Goal: Answer question/provide support

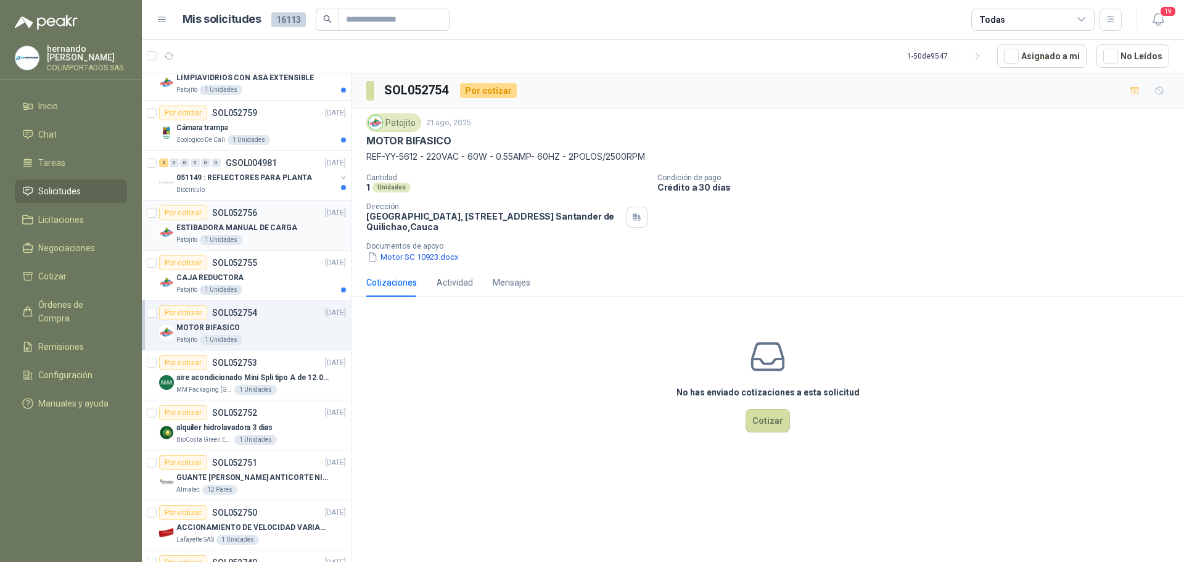
scroll to position [925, 0]
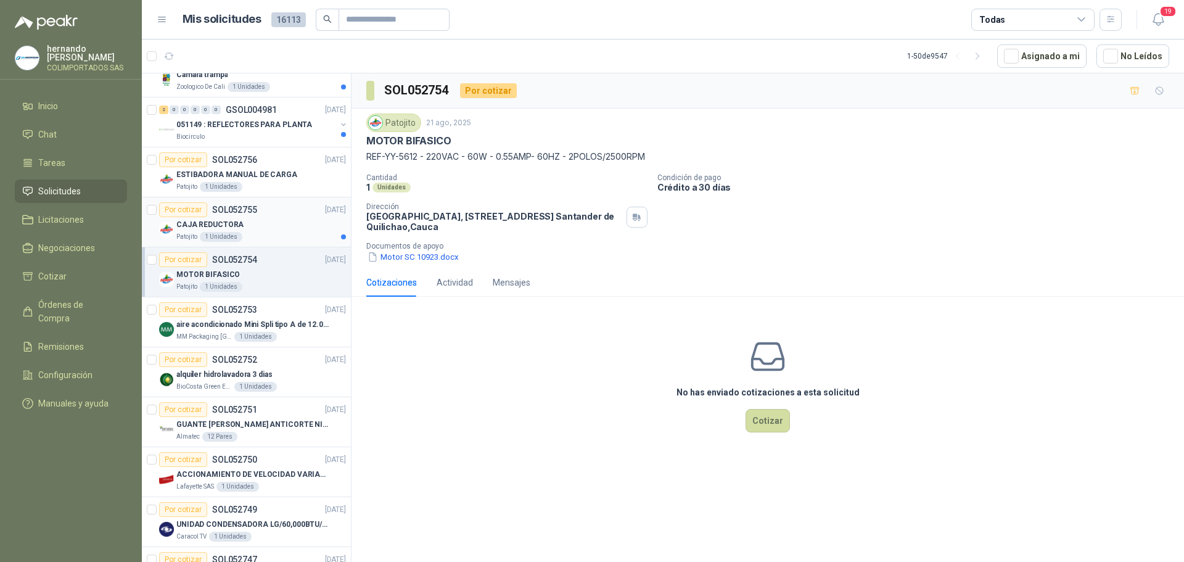
click at [278, 225] on div "CAJA REDUCTORA" at bounding box center [261, 224] width 170 height 15
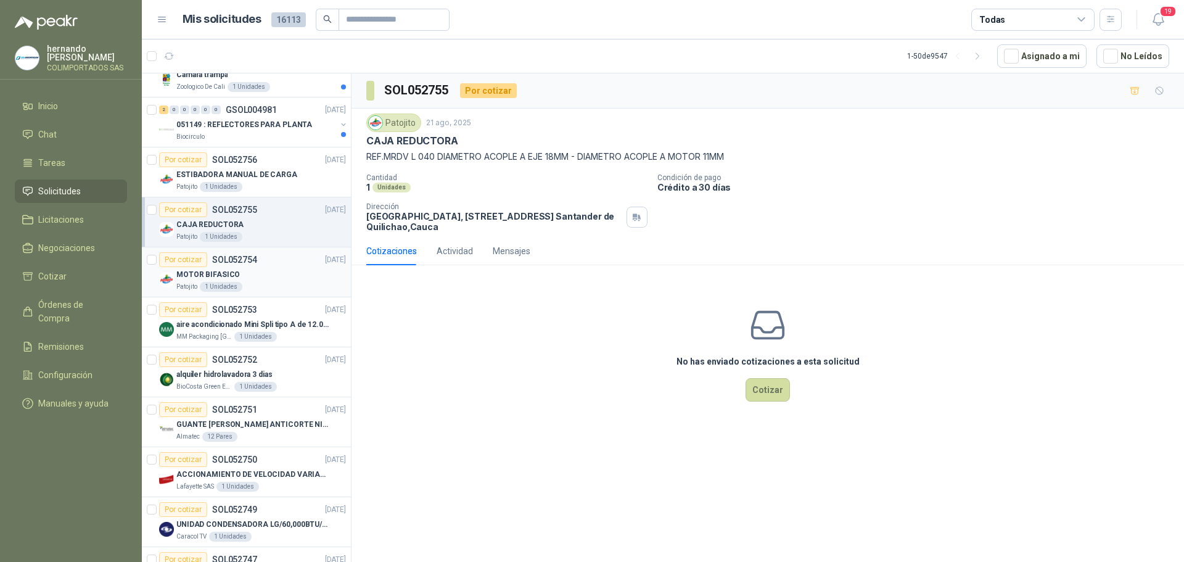
click at [265, 275] on div "MOTOR BIFASICO" at bounding box center [261, 274] width 170 height 15
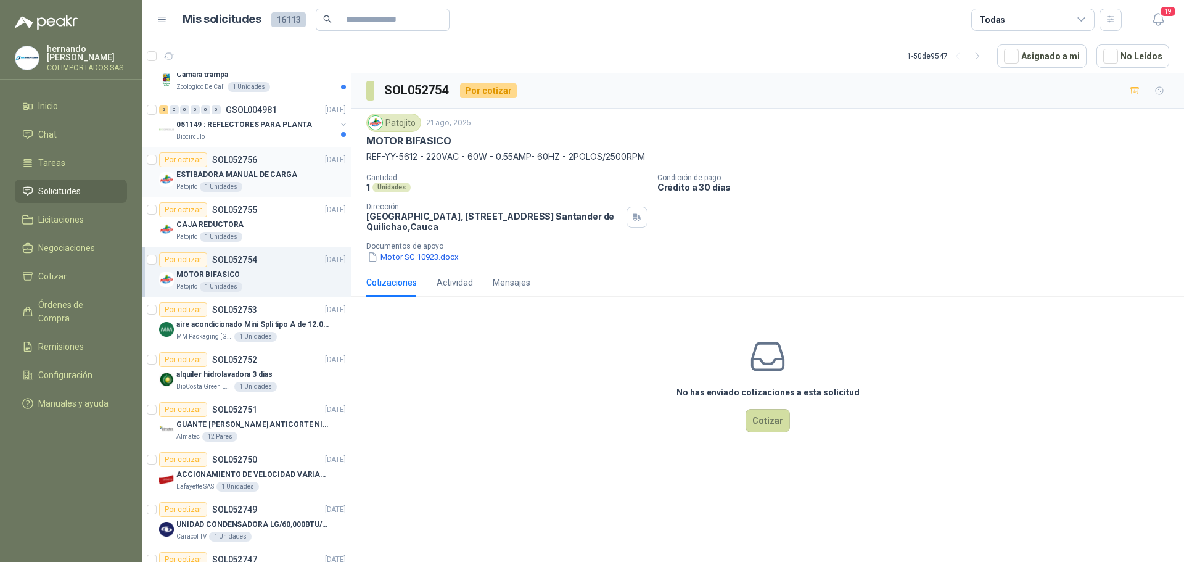
click at [288, 183] on div "Patojito 1 Unidades" at bounding box center [261, 187] width 170 height 10
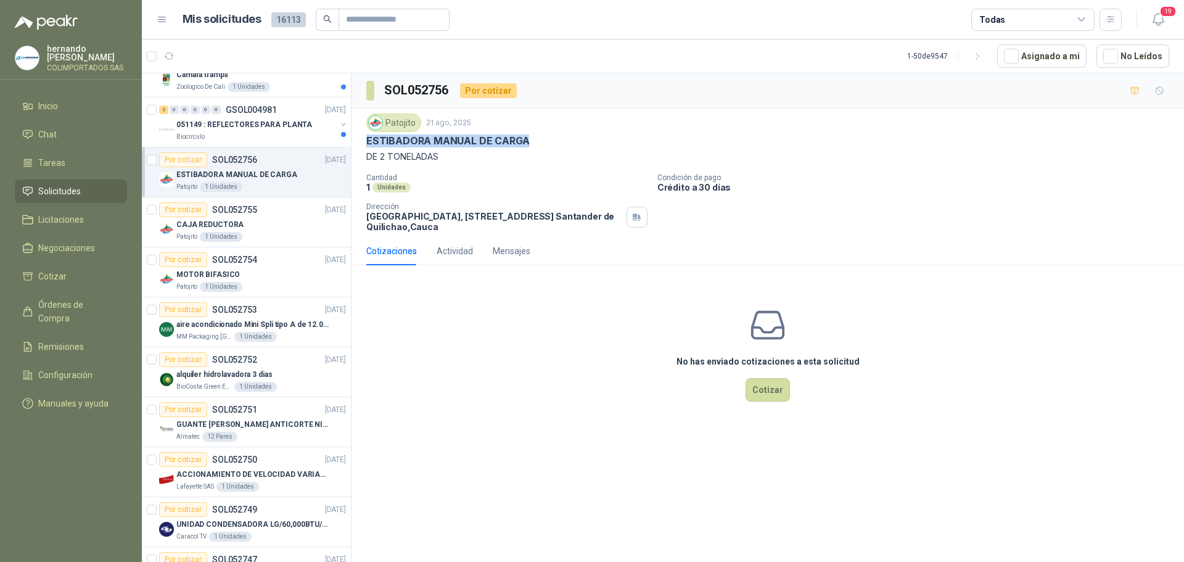
drag, startPoint x: 530, startPoint y: 138, endPoint x: 367, endPoint y: 144, distance: 163.0
click at [367, 144] on div "ESTIBADORA MANUAL DE CARGA" at bounding box center [767, 140] width 803 height 13
drag, startPoint x: 442, startPoint y: 157, endPoint x: 366, endPoint y: 146, distance: 76.8
click at [366, 146] on div "Patojito [DATE] ESTIBADORA MANUAL DE CARGA DE 2 TONELADAS" at bounding box center [767, 138] width 803 height 50
copy div "ESTIBADORA MANUAL DE CARGA DE 2 TONELADAS"
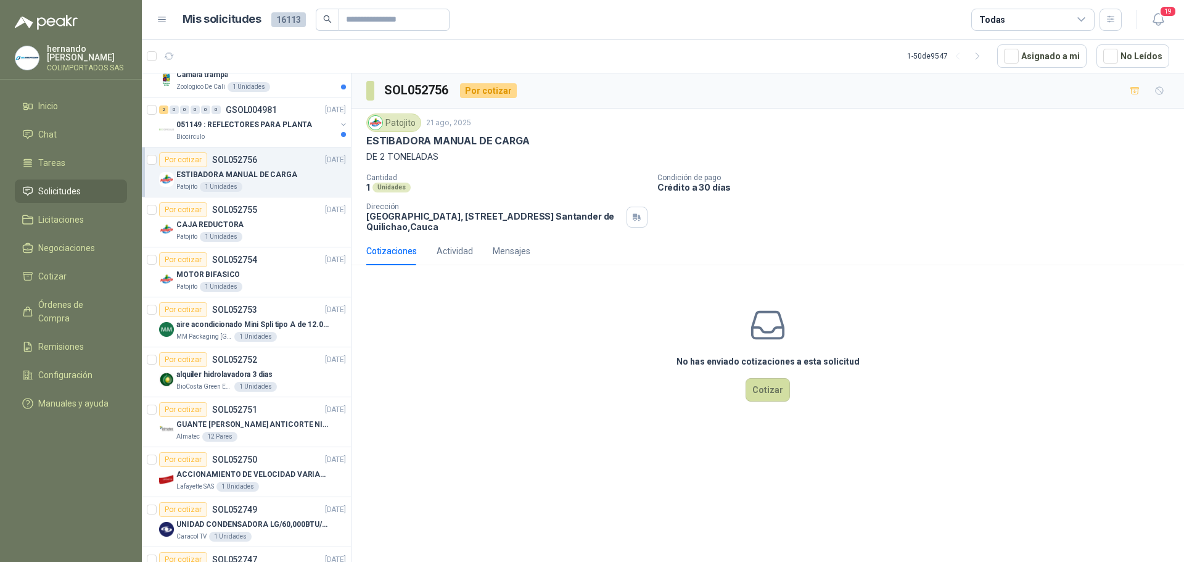
click at [501, 326] on div "No has enviado cotizaciones a esta solicitud Cotizar" at bounding box center [768, 353] width 833 height 157
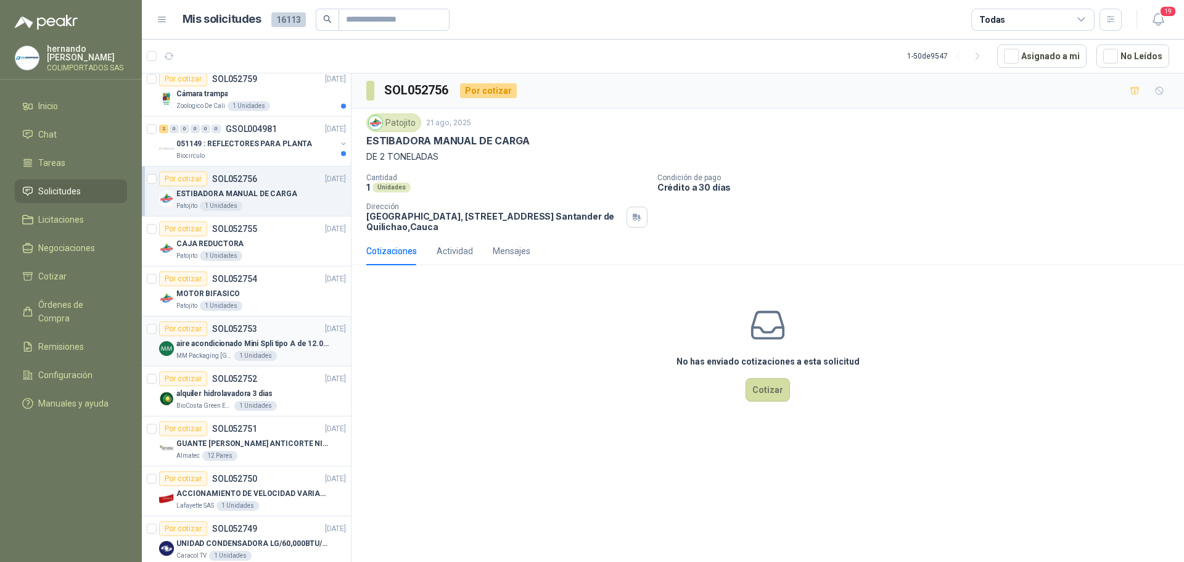
scroll to position [925, 0]
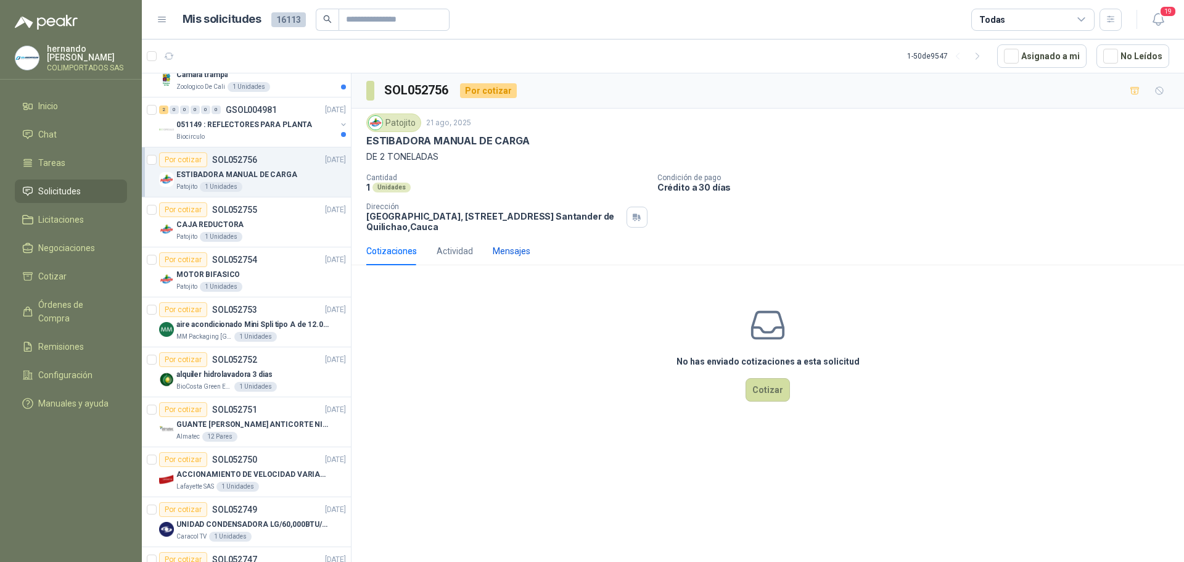
click at [505, 251] on div "Mensajes" at bounding box center [512, 251] width 38 height 14
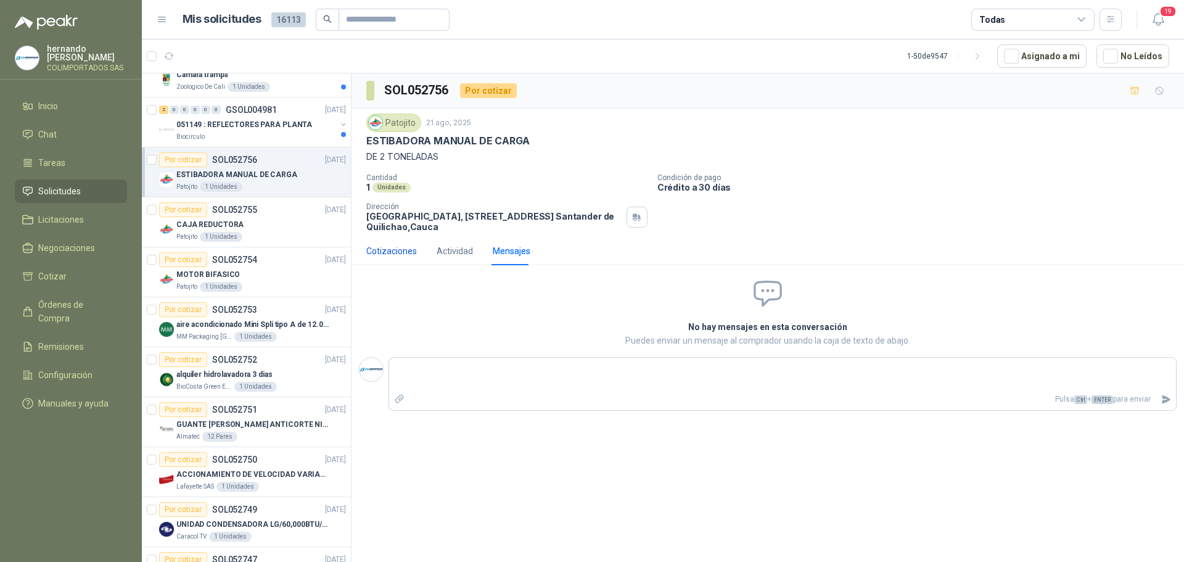
click at [381, 246] on div "Cotizaciones" at bounding box center [391, 251] width 51 height 14
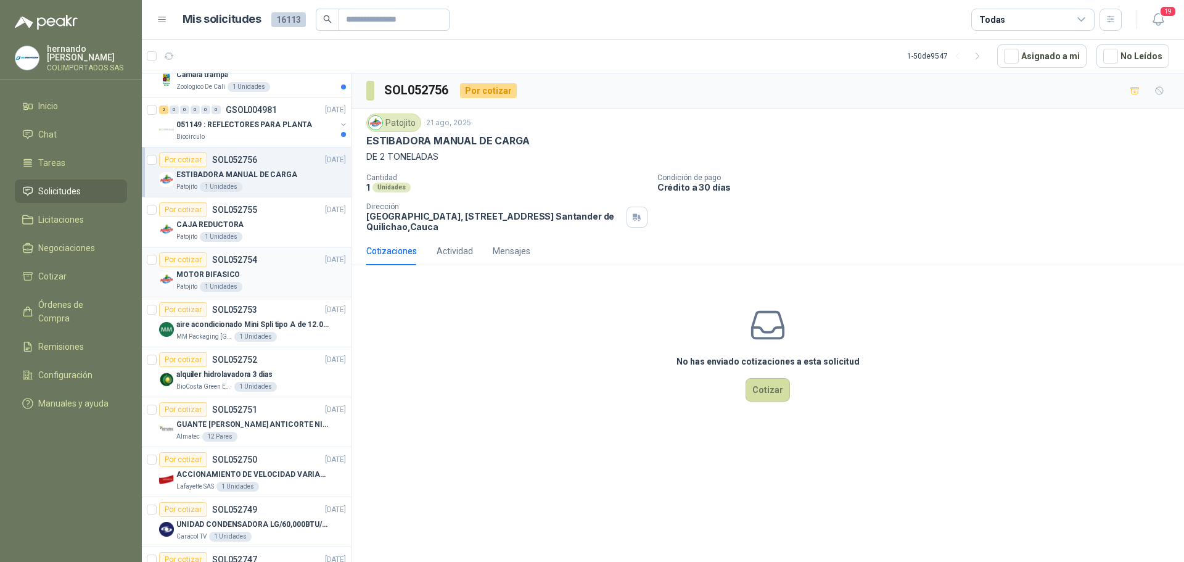
click at [275, 277] on div "MOTOR BIFASICO" at bounding box center [261, 274] width 170 height 15
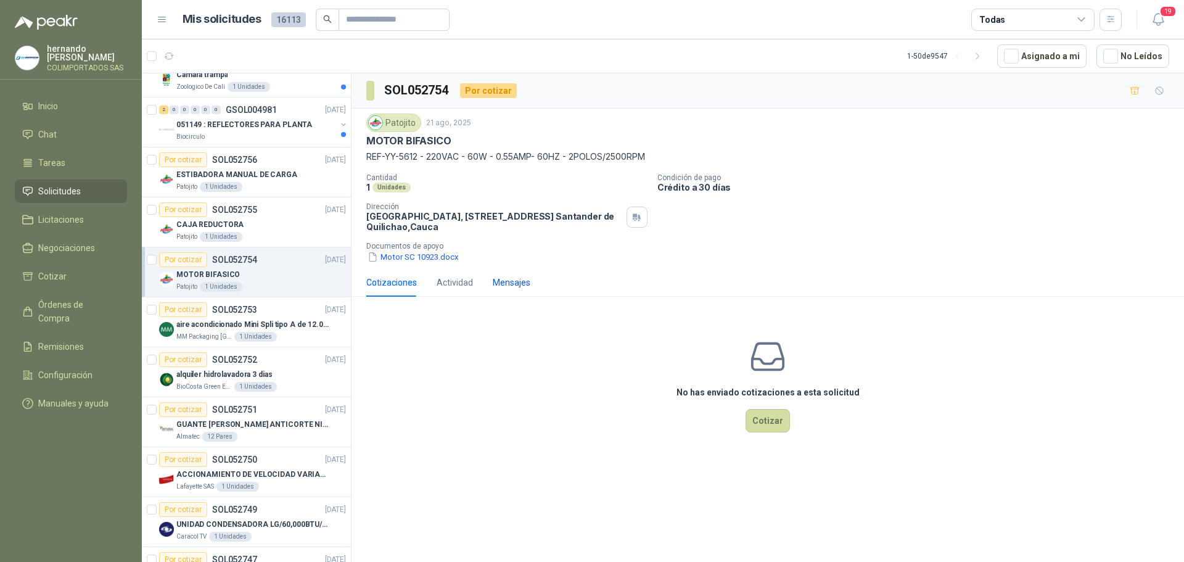
click at [509, 283] on div "Mensajes" at bounding box center [512, 283] width 38 height 14
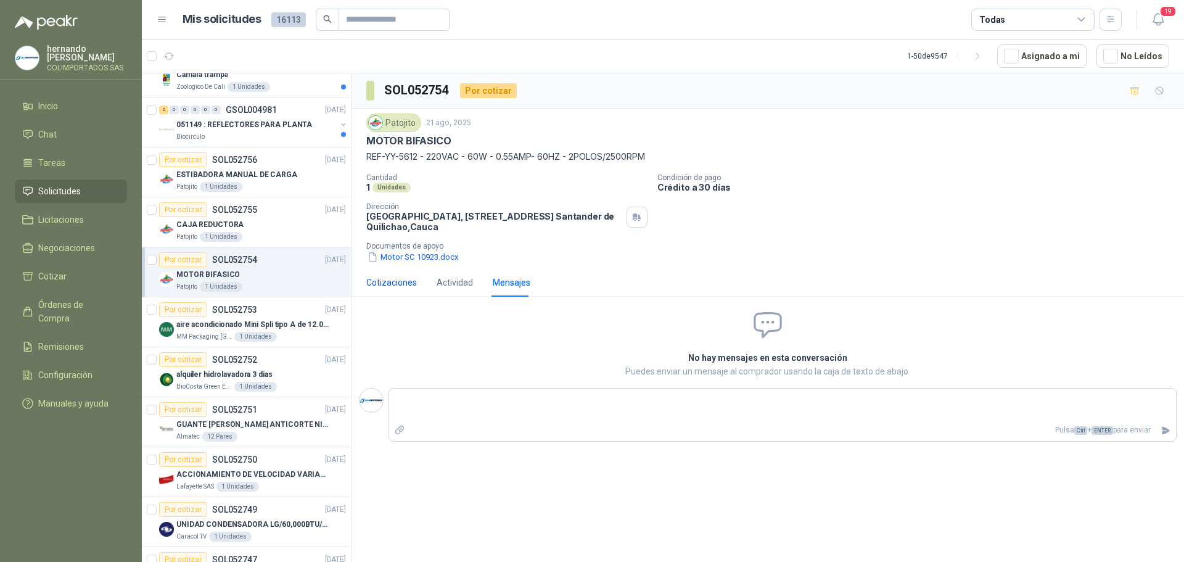
click at [385, 279] on div "Cotizaciones" at bounding box center [391, 283] width 51 height 14
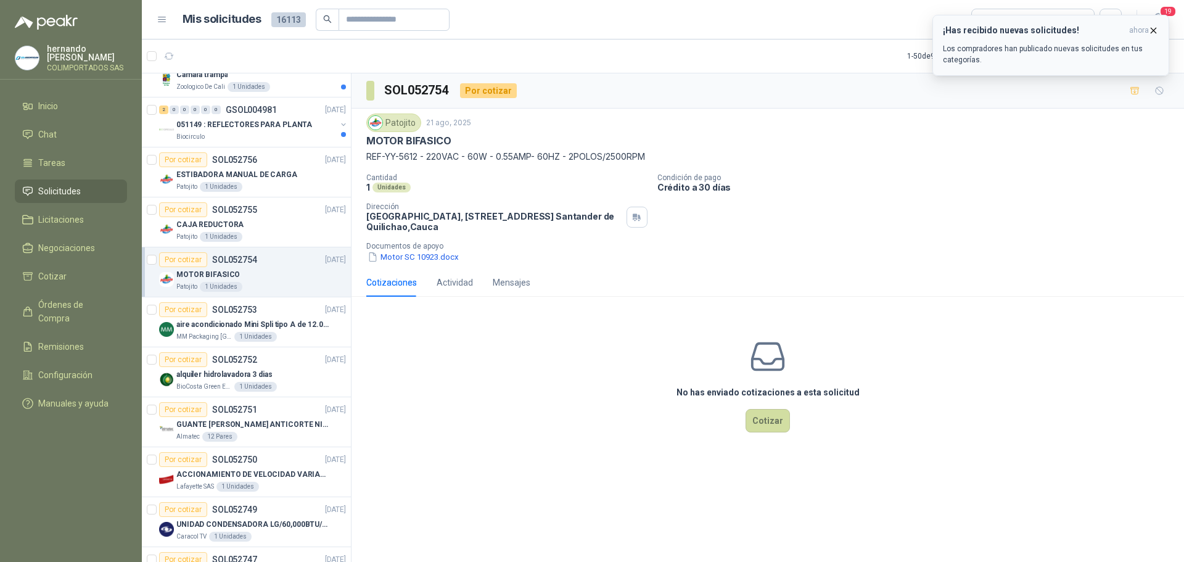
click at [1034, 55] on p "Los compradores han publicado nuevas solicitudes en tus categorías." at bounding box center [1051, 54] width 216 height 22
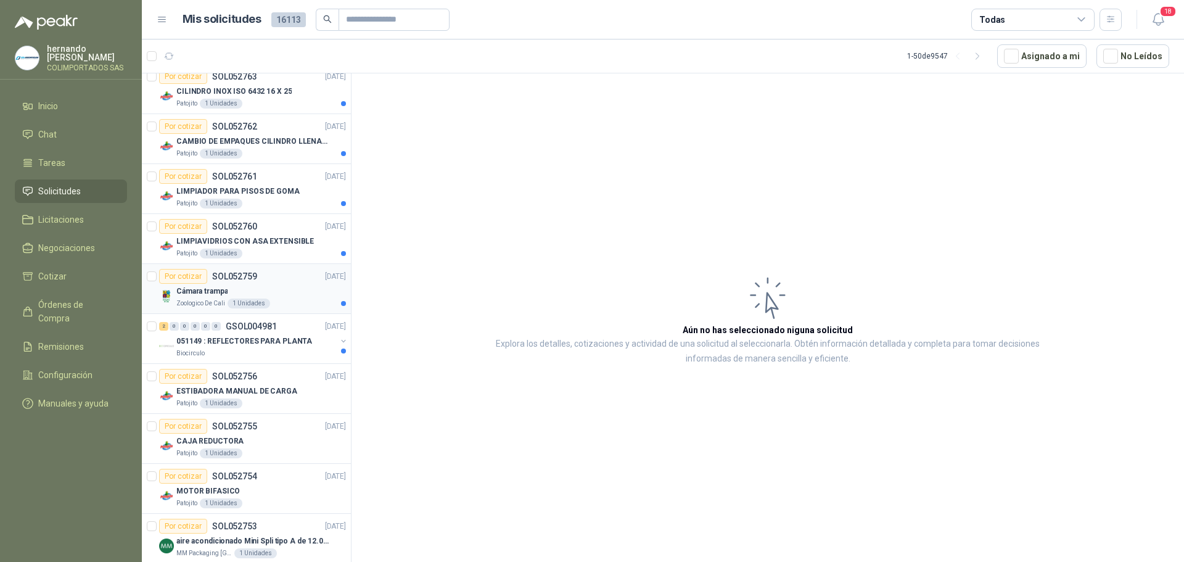
scroll to position [740, 0]
